Goal: Check status: Check status

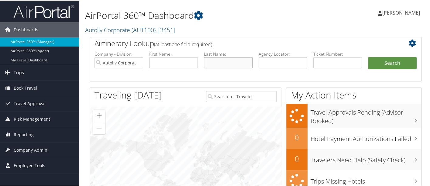
click at [221, 62] on input "text" at bounding box center [228, 62] width 49 height 11
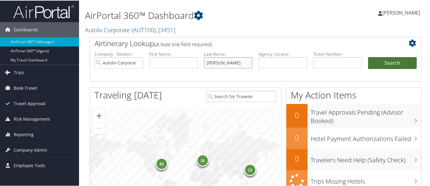
type input "[PERSON_NAME]"
click at [392, 61] on button "Search" at bounding box center [392, 63] width 49 height 12
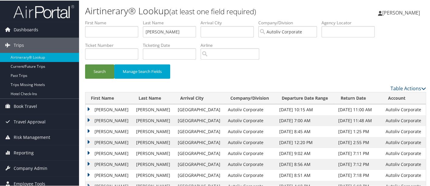
click at [88, 107] on td "BURKHARD" at bounding box center [109, 109] width 48 height 11
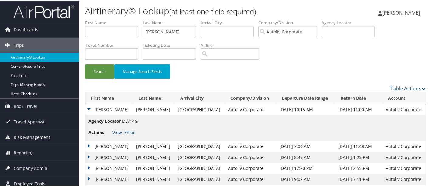
click at [117, 131] on link "View" at bounding box center [116, 132] width 9 height 6
